Goal: Obtain resource: Obtain resource

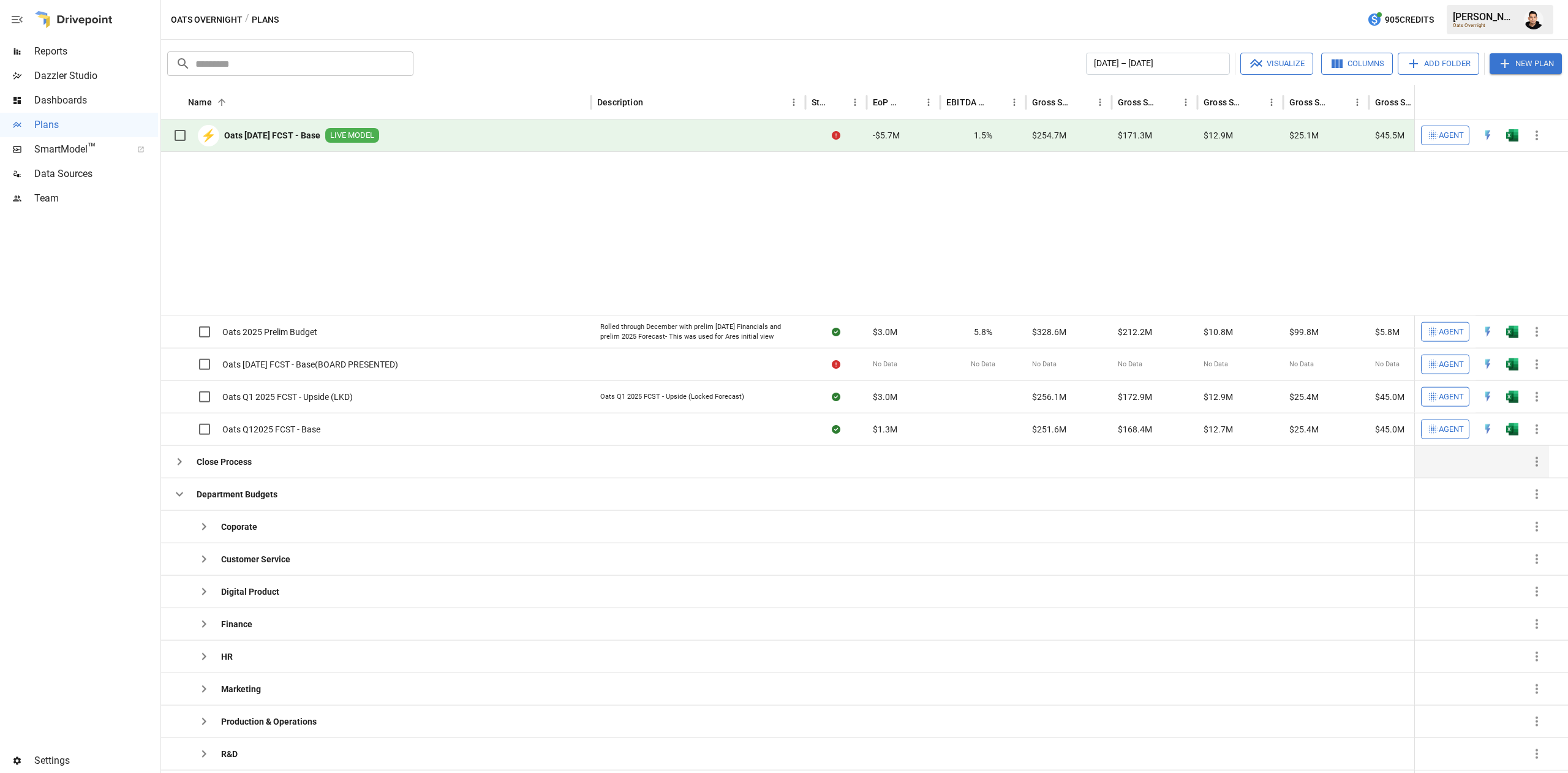
scroll to position [177, 0]
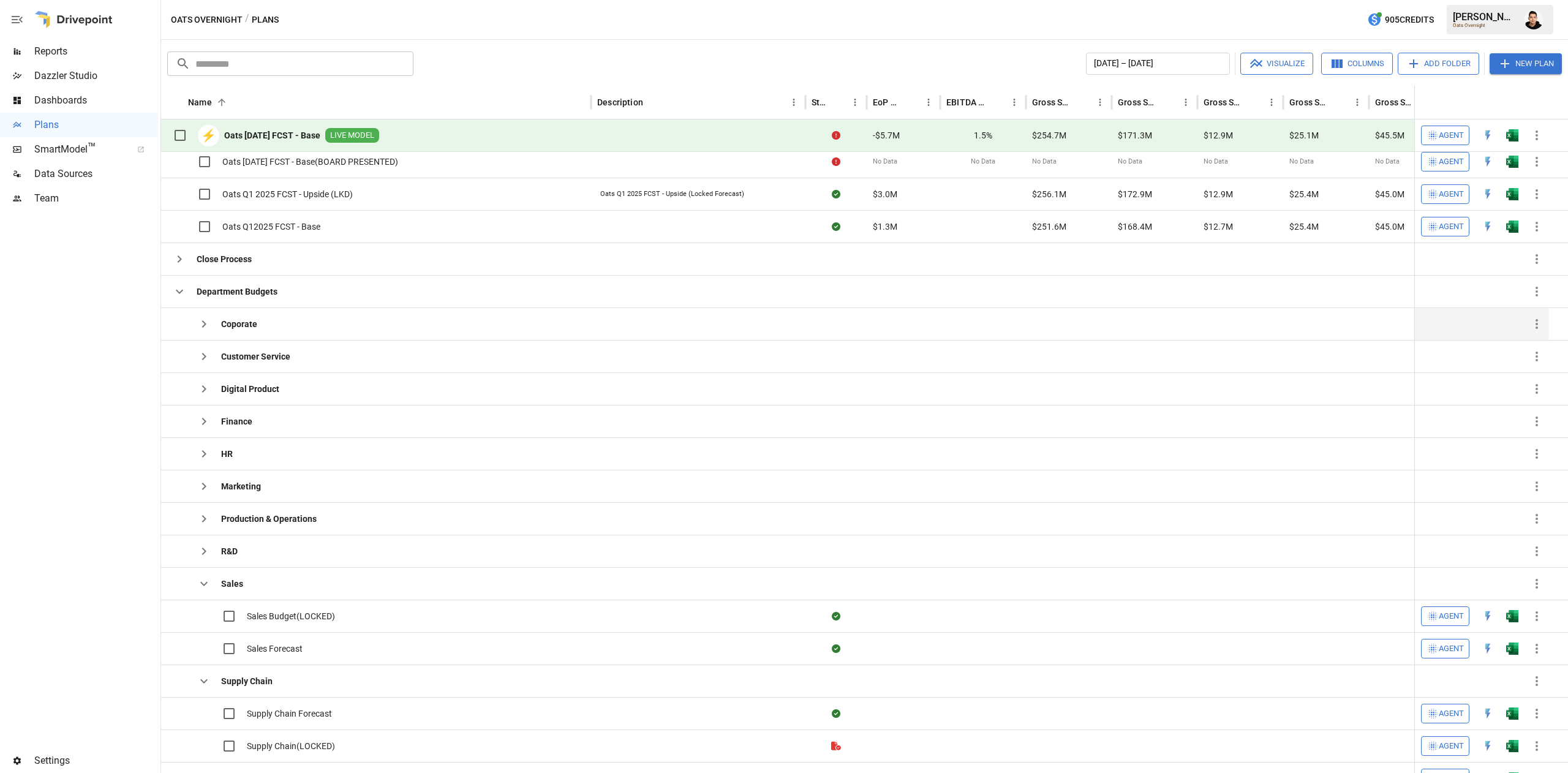
drag, startPoint x: 216, startPoint y: 326, endPoint x: 267, endPoint y: 328, distance: 51.0
click at [215, 326] on button "button" at bounding box center [203, 323] width 25 height 25
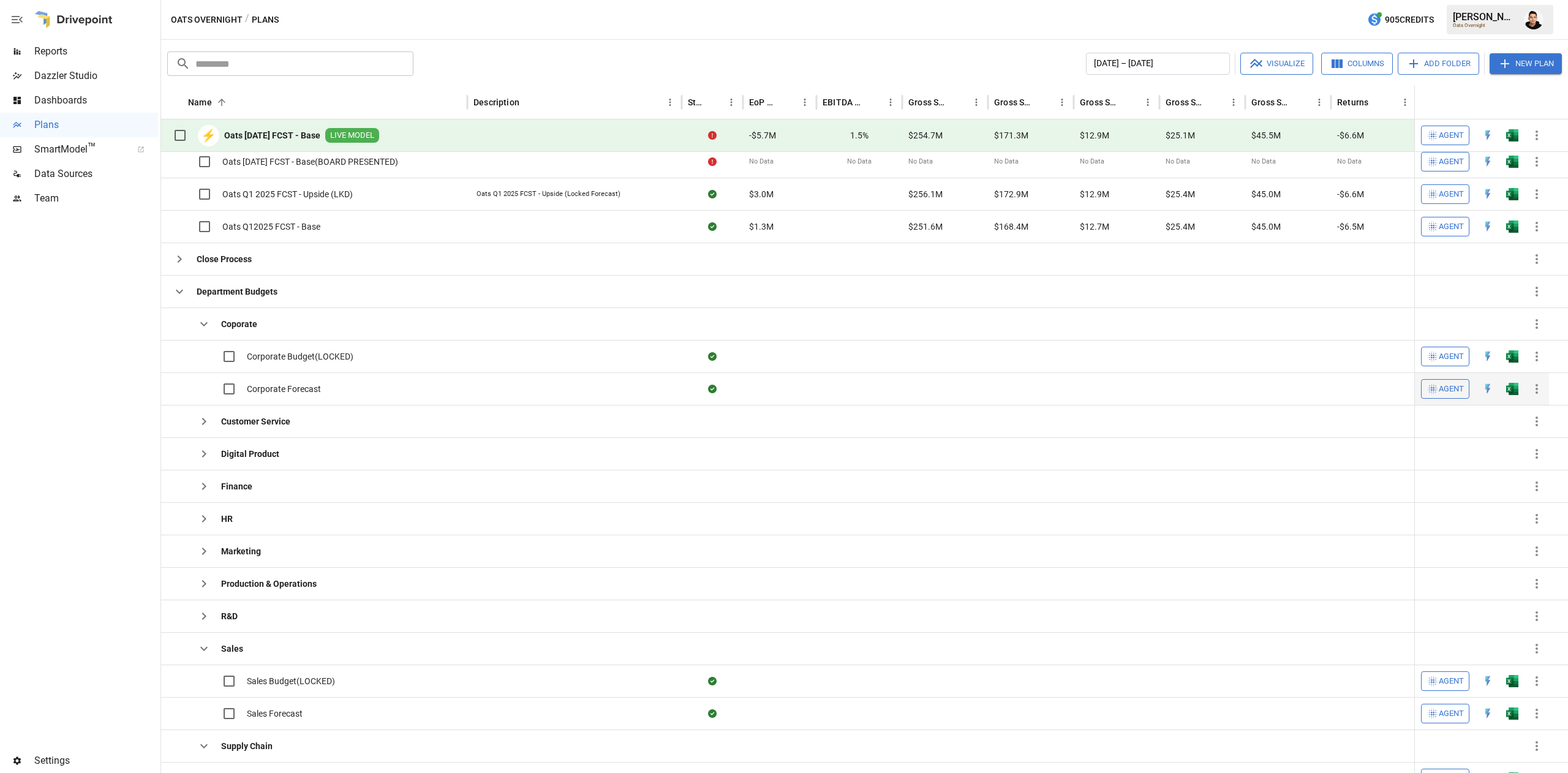
click at [1520, 394] on button "button" at bounding box center [1512, 389] width 39 height 18
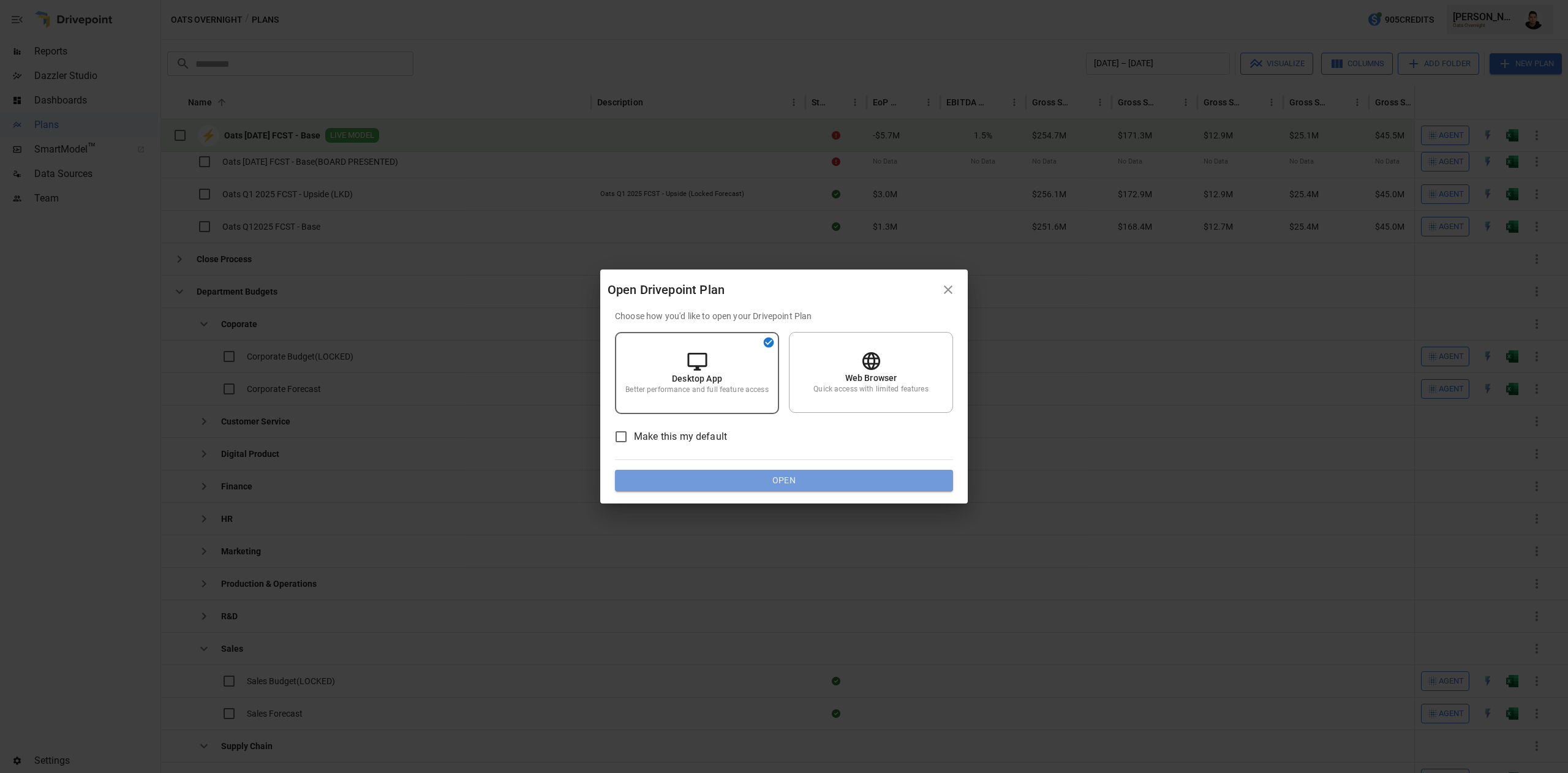
click at [908, 480] on button "Open" at bounding box center [784, 481] width 338 height 22
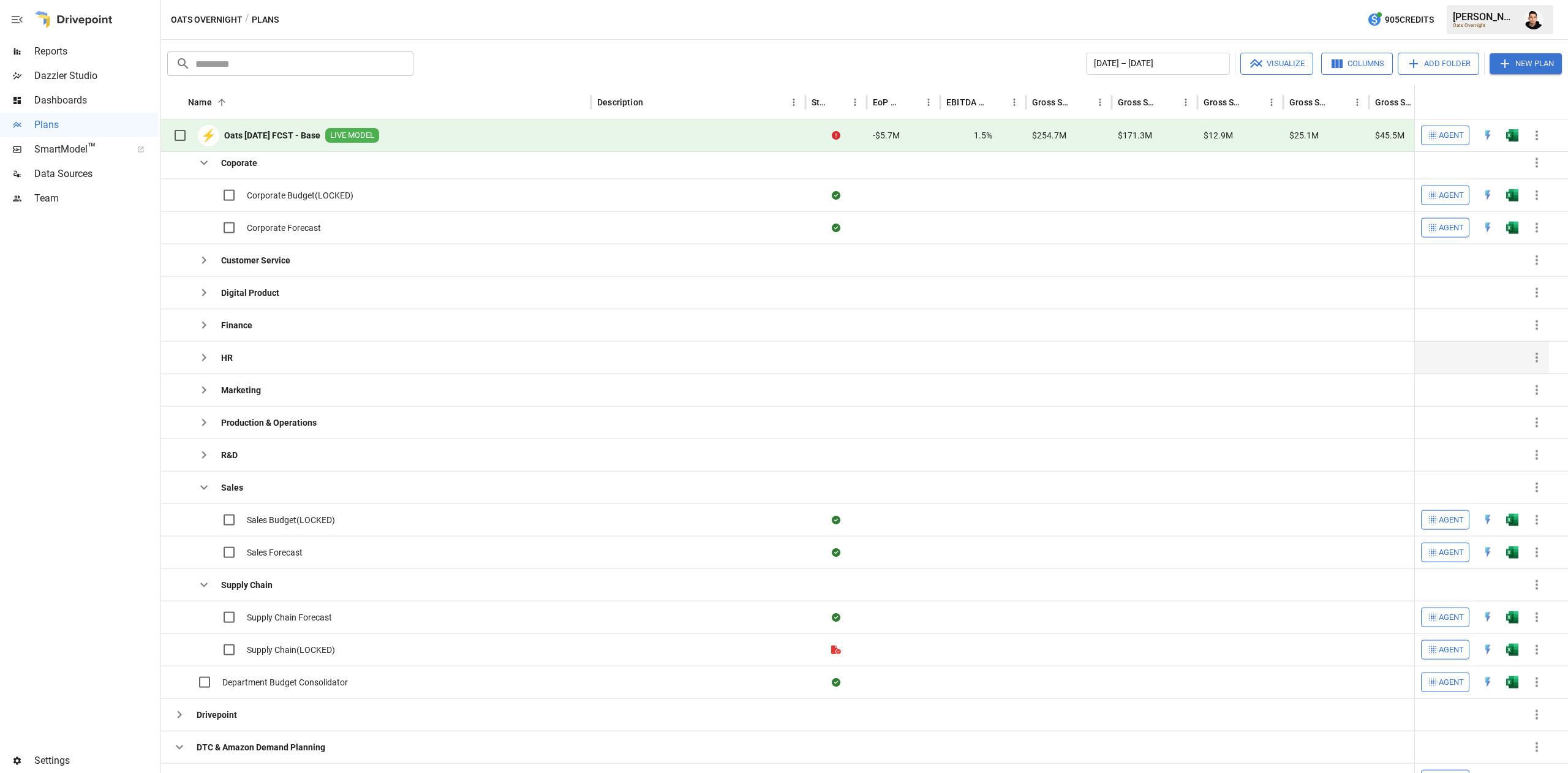
scroll to position [319, 0]
click at [203, 492] on icon "button" at bounding box center [203, 487] width 15 height 15
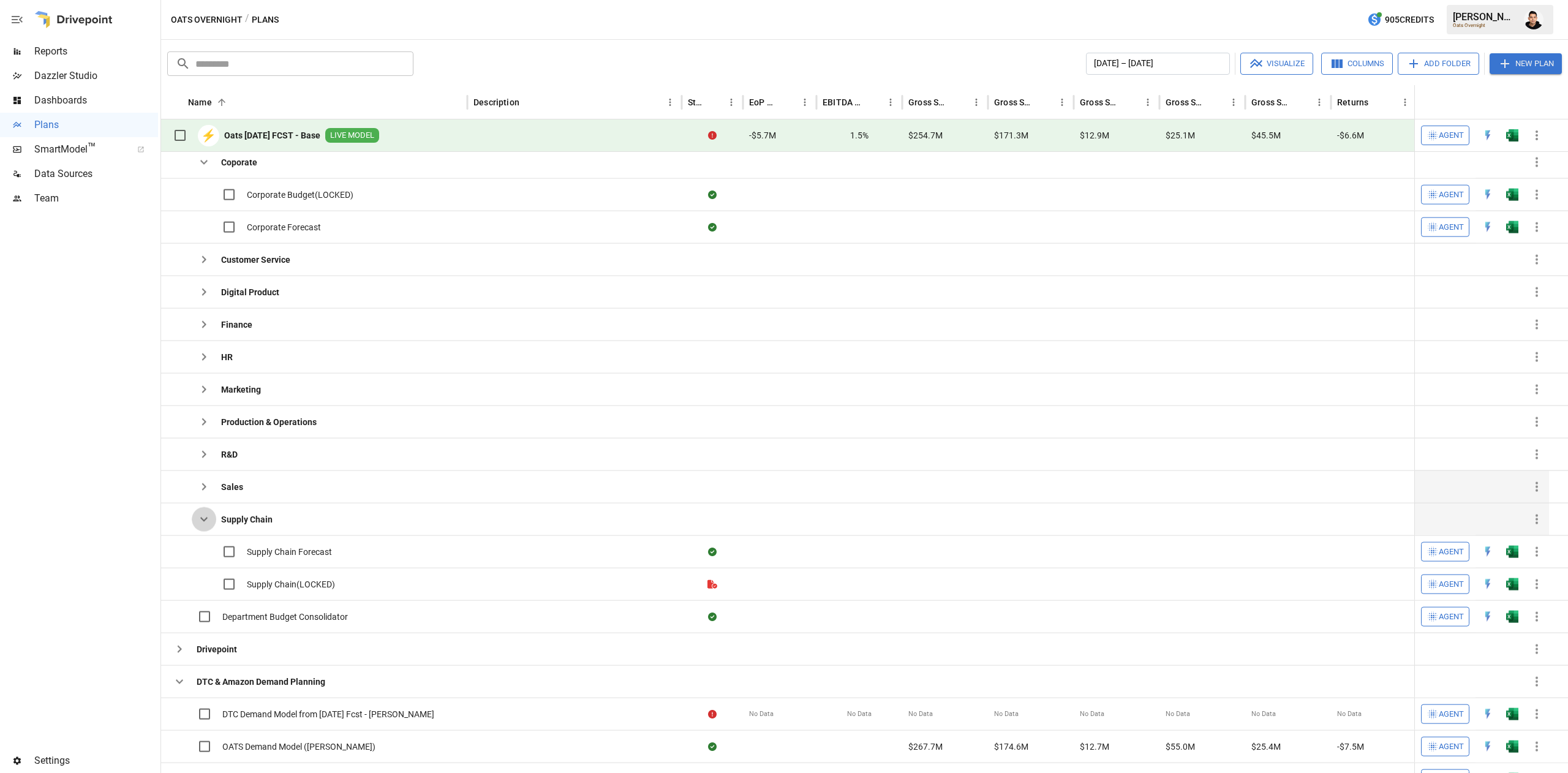
click at [203, 519] on icon "button" at bounding box center [203, 520] width 15 height 15
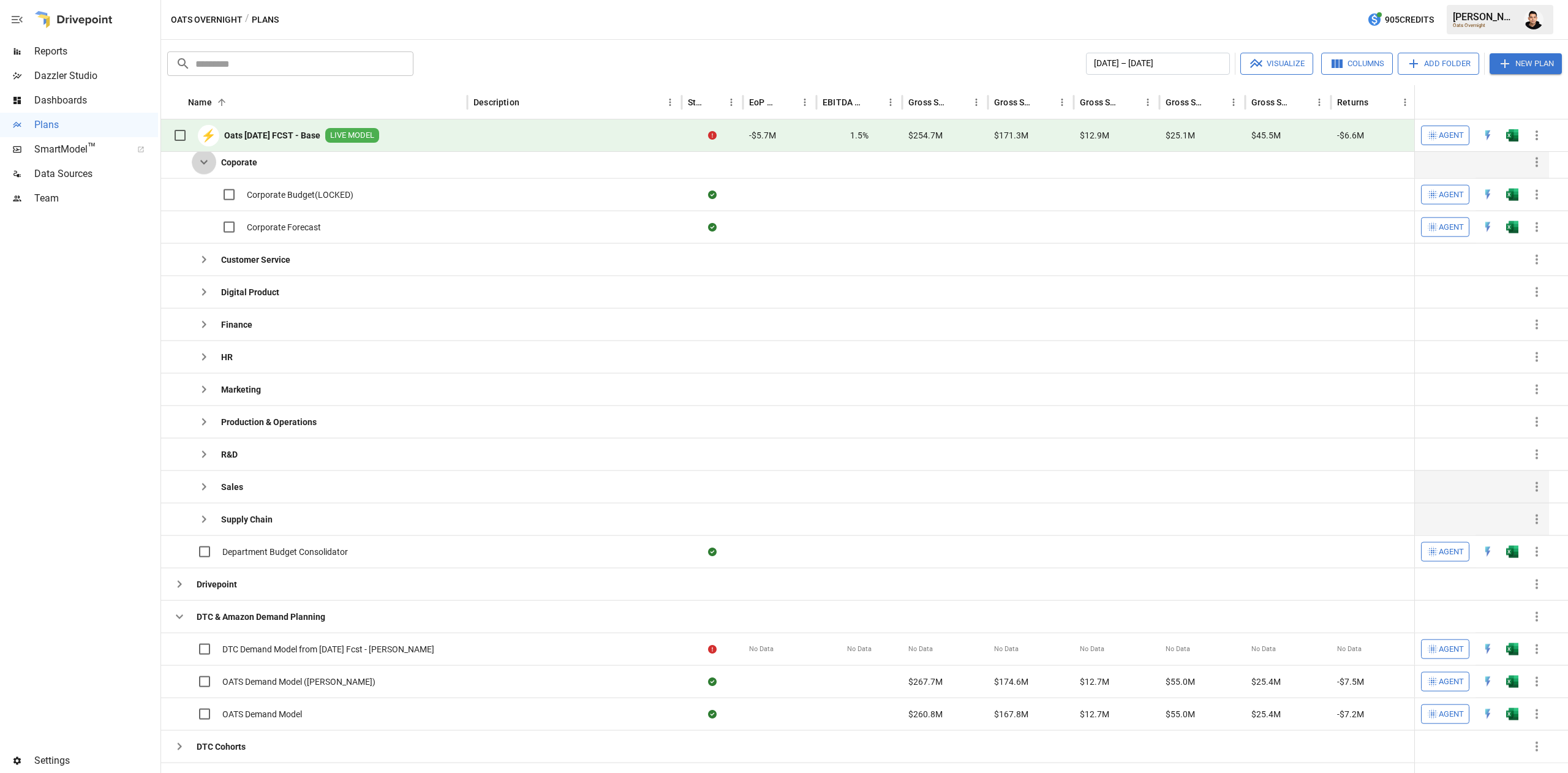
click at [206, 161] on icon "button" at bounding box center [203, 163] width 15 height 15
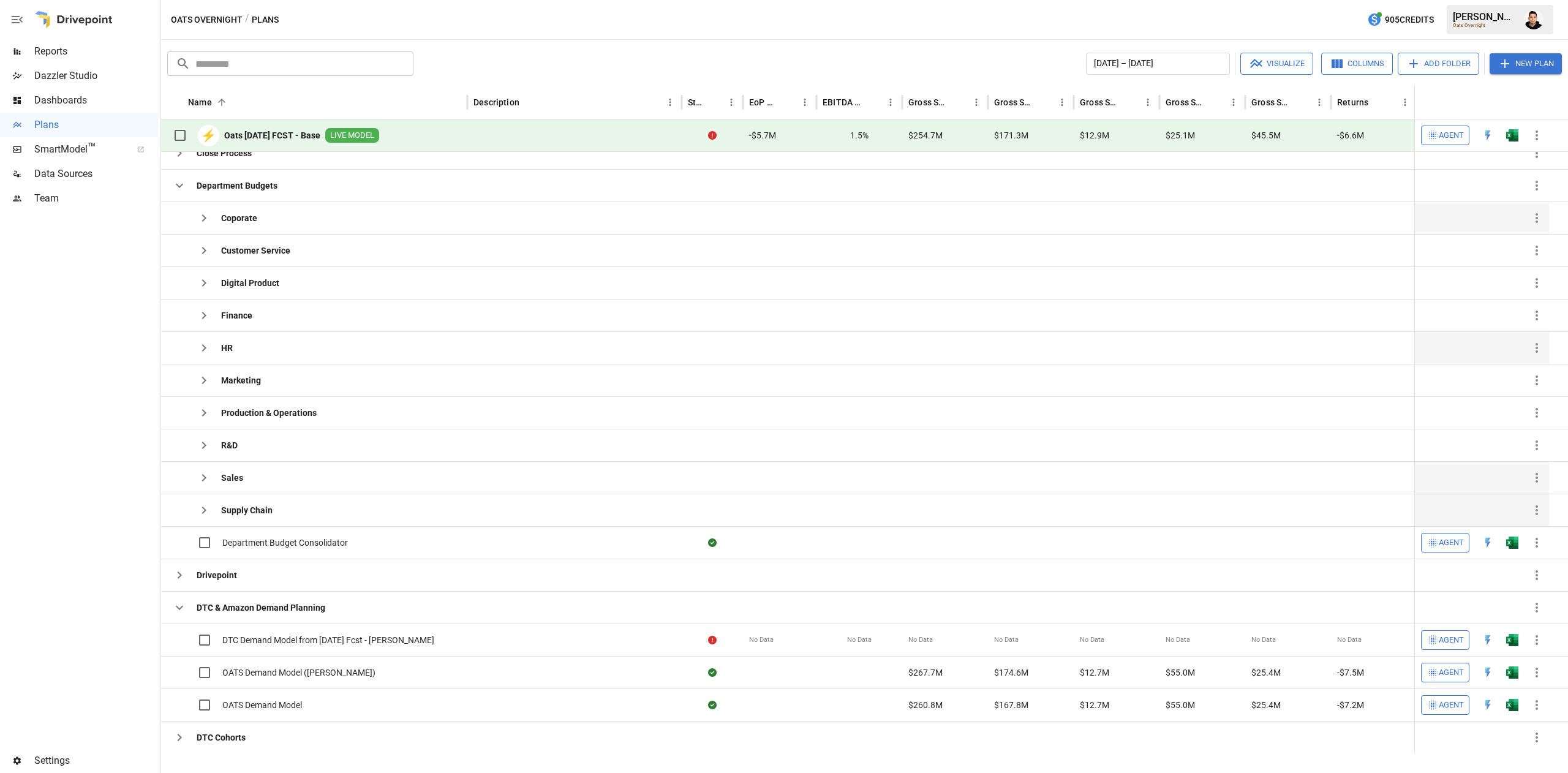
scroll to position [243, 0]
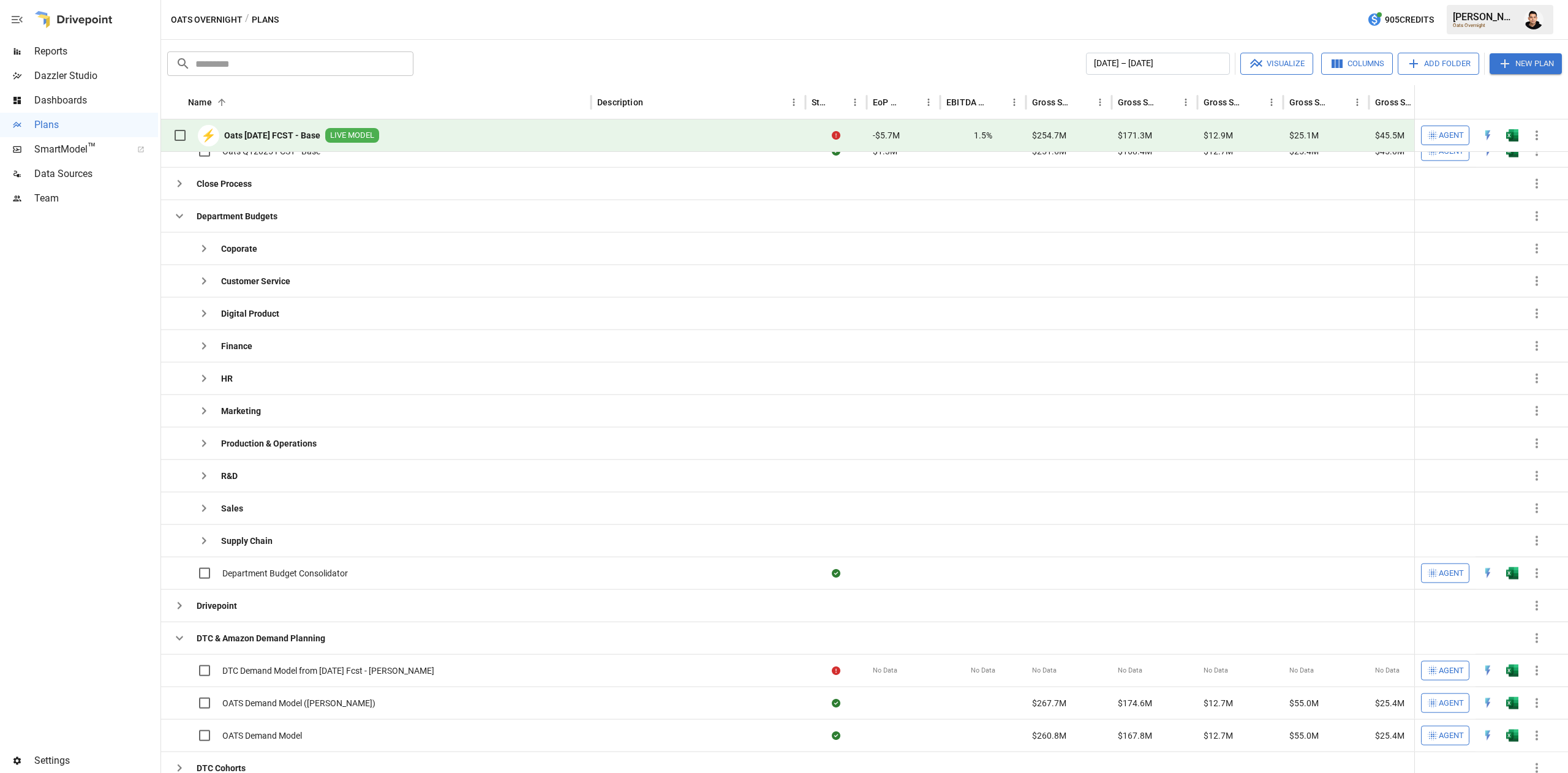
scroll to position [243, 0]
